Goal: Task Accomplishment & Management: Manage account settings

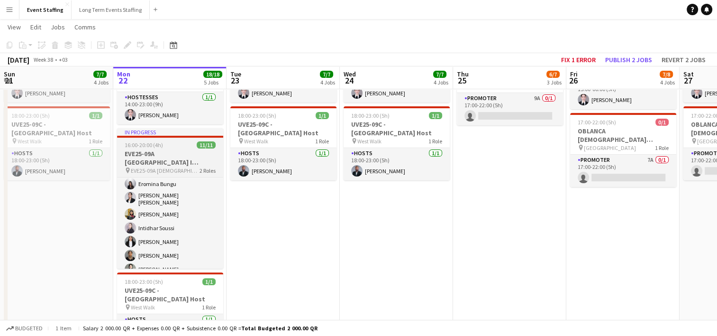
scroll to position [68, 0]
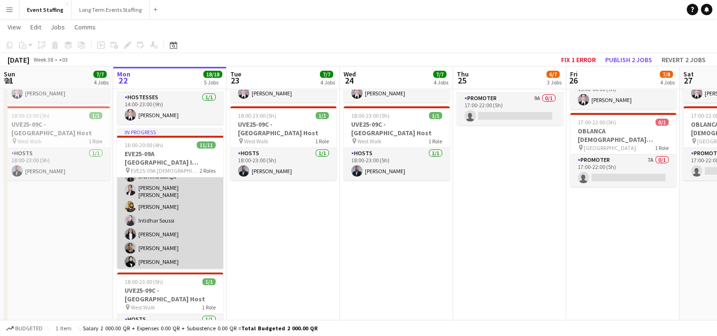
click at [165, 201] on app-card-role "Hostesses [DATE] 16:00-20:00 (4h) [PERSON_NAME] Khaoula [PERSON_NAME] [PERSON_N…" at bounding box center [170, 190] width 106 height 162
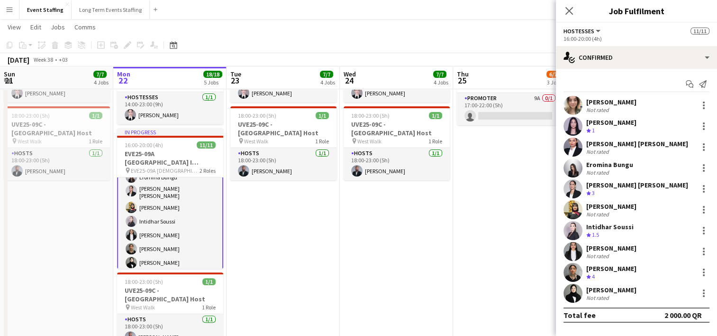
scroll to position [69, 0]
click at [701, 210] on div at bounding box center [703, 209] width 11 height 11
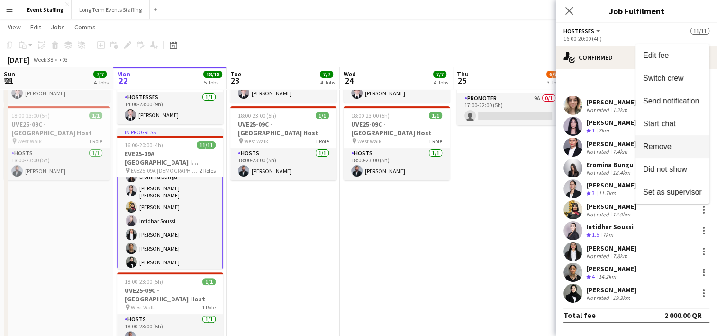
click at [664, 146] on span "Remove" at bounding box center [657, 146] width 28 height 8
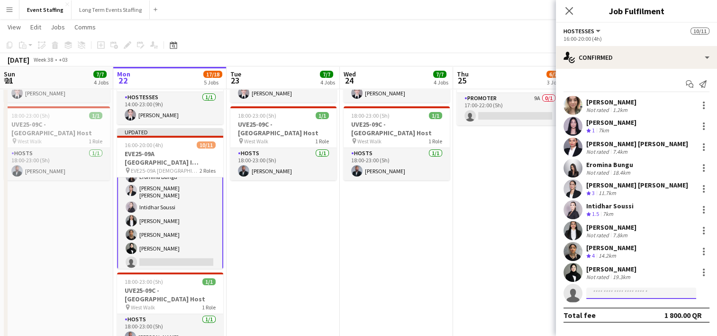
click at [622, 295] on input at bounding box center [641, 292] width 110 height 11
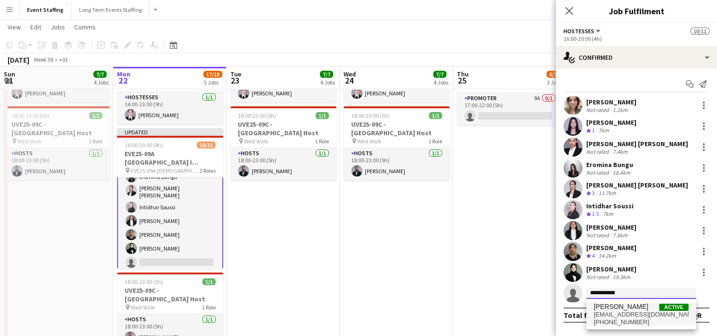
type input "**********"
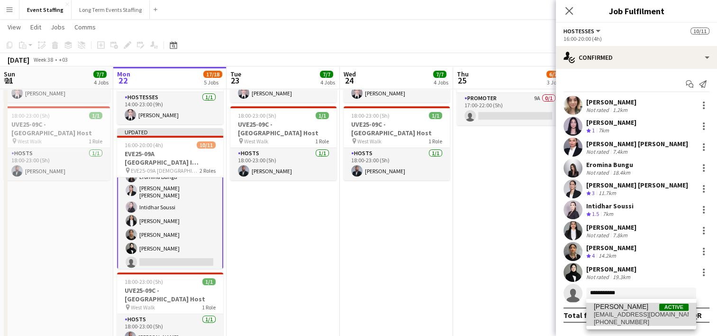
click at [623, 307] on span "[PERSON_NAME]" at bounding box center [621, 306] width 55 height 8
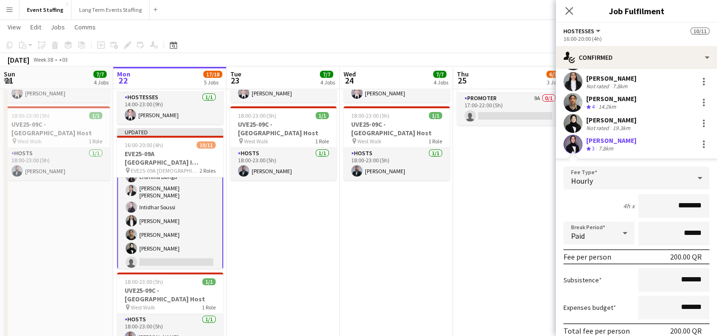
scroll to position [208, 0]
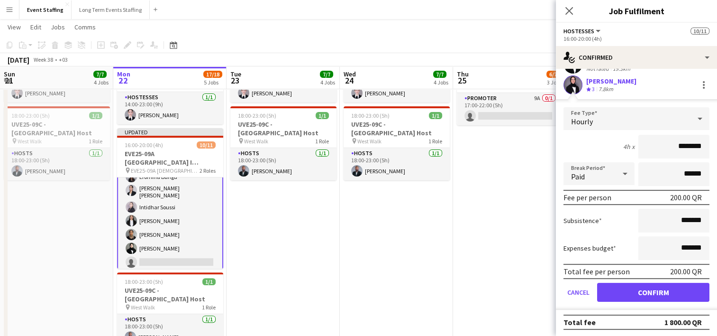
click at [651, 300] on form "Fee Type Hourly 4h x ******** Break Period Paid ****** Fee per person 200.00 QR…" at bounding box center [636, 208] width 161 height 202
click at [627, 291] on button "Confirm" at bounding box center [653, 291] width 112 height 19
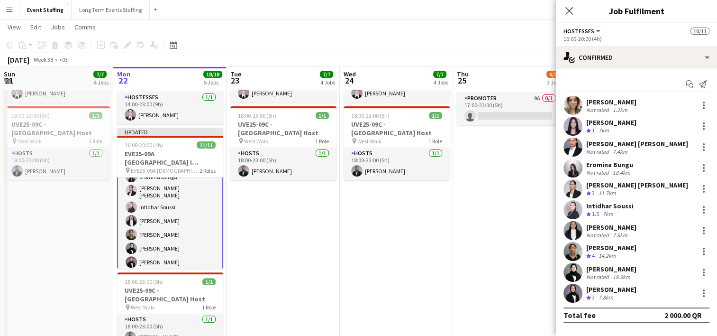
scroll to position [0, 0]
click at [567, 11] on icon "Close pop-in" at bounding box center [569, 10] width 9 height 9
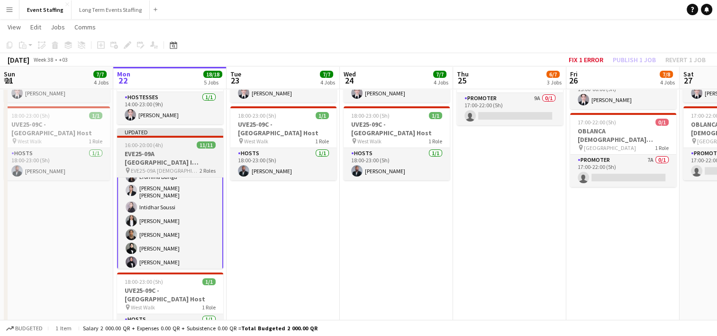
click at [166, 137] on app-job-card "Updated 16:00-20:00 (4h) 11/11 EVE25-09A [GEOGRAPHIC_DATA] I [DEMOGRAPHIC_DATA]…" at bounding box center [170, 198] width 106 height 140
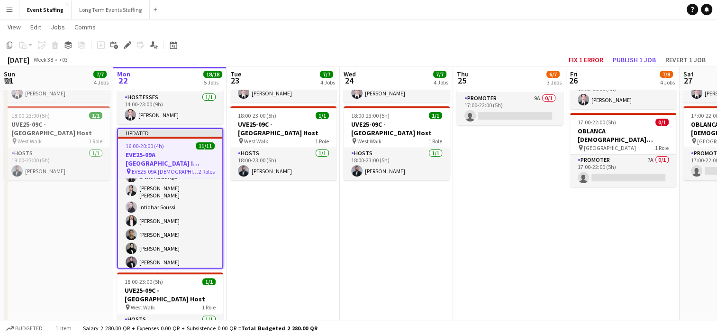
scroll to position [68, 0]
click at [631, 55] on button "Publish 1 job" at bounding box center [634, 60] width 51 height 12
